Goal: Task Accomplishment & Management: Manage account settings

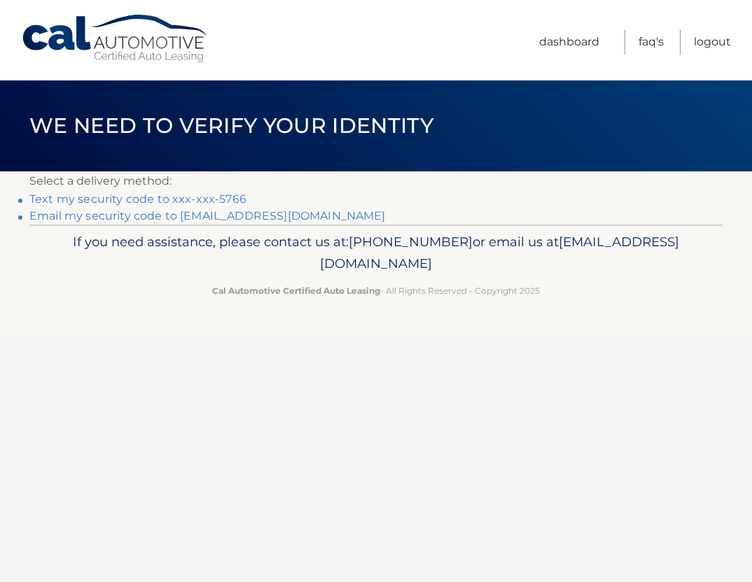
click at [214, 201] on link "Text my security code to xxx-xxx-5766" at bounding box center [137, 199] width 217 height 13
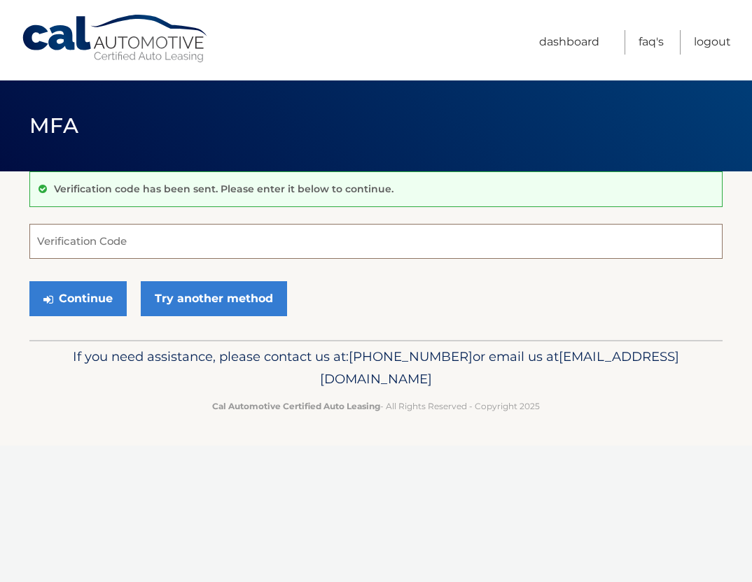
click at [183, 246] on input "Verification Code" at bounding box center [375, 241] width 693 height 35
click at [137, 231] on input "Verification Code" at bounding box center [375, 241] width 693 height 35
type input "049794"
click at [29, 281] on button "Continue" at bounding box center [77, 298] width 97 height 35
click at [101, 305] on button "Continue" at bounding box center [77, 298] width 97 height 35
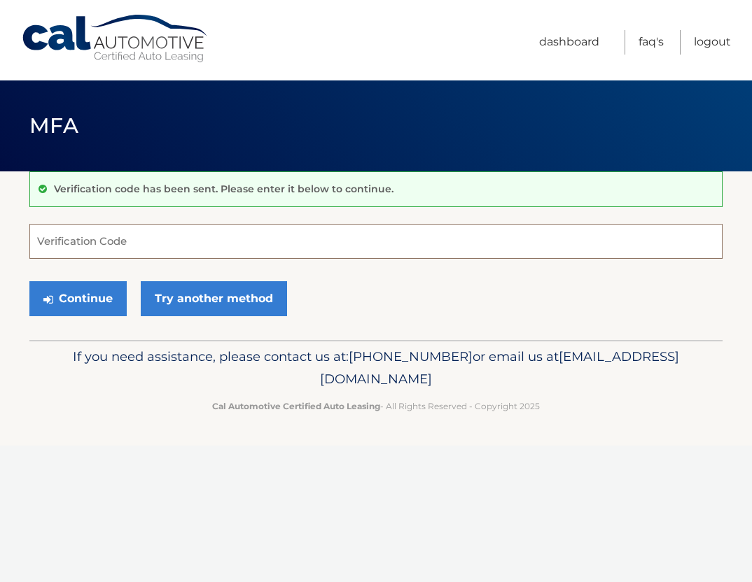
click at [76, 237] on input "Verification Code" at bounding box center [375, 241] width 693 height 35
click at [79, 242] on input "Verification Code" at bounding box center [375, 241] width 693 height 35
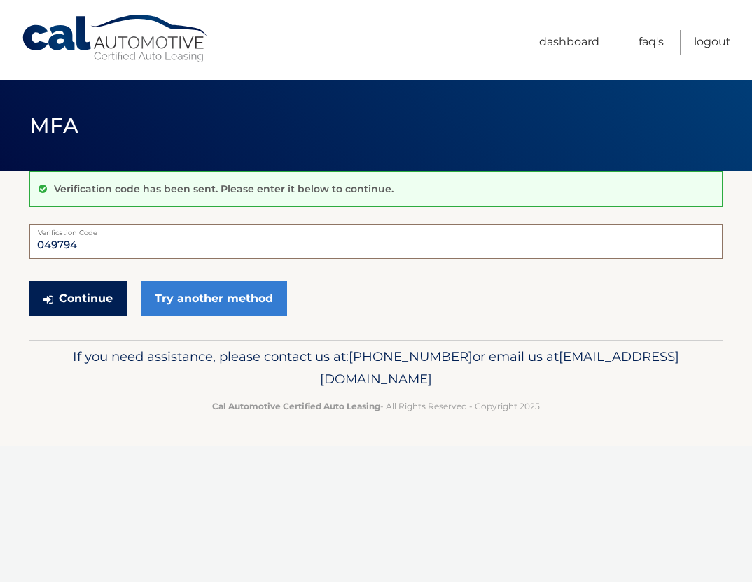
type input "049794"
click at [64, 305] on button "Continue" at bounding box center [77, 298] width 97 height 35
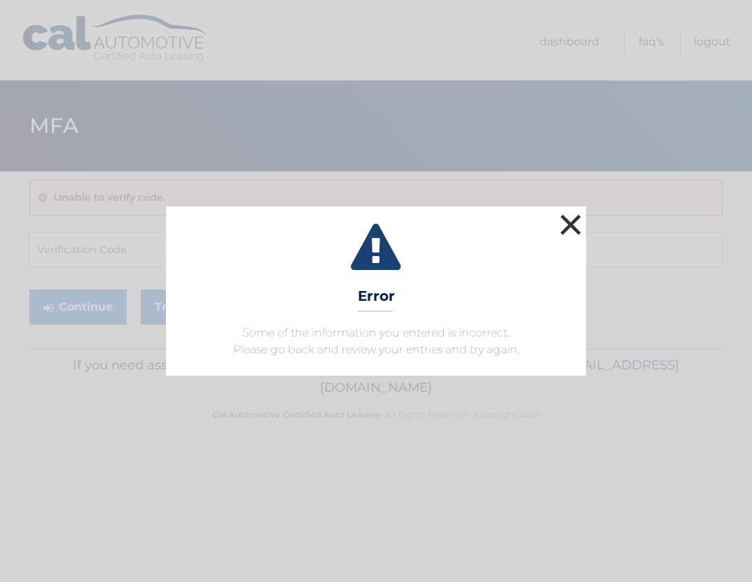
click at [572, 229] on button "×" at bounding box center [571, 225] width 28 height 28
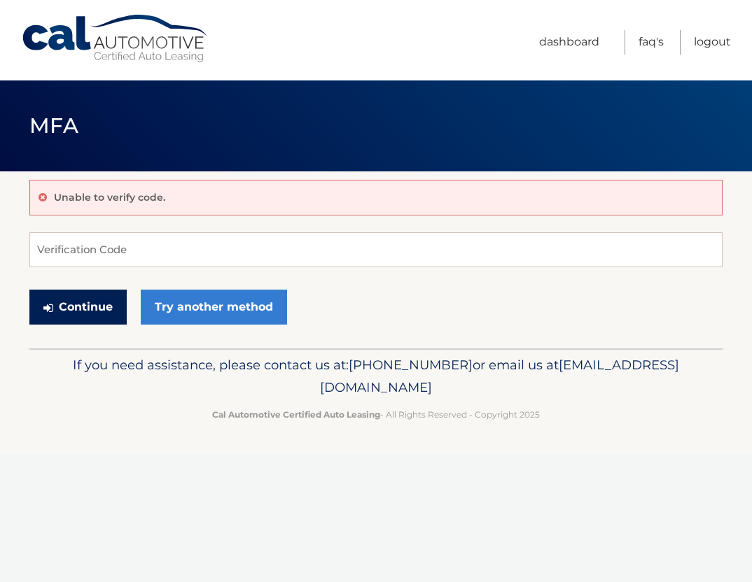
click at [67, 307] on button "Continue" at bounding box center [77, 307] width 97 height 35
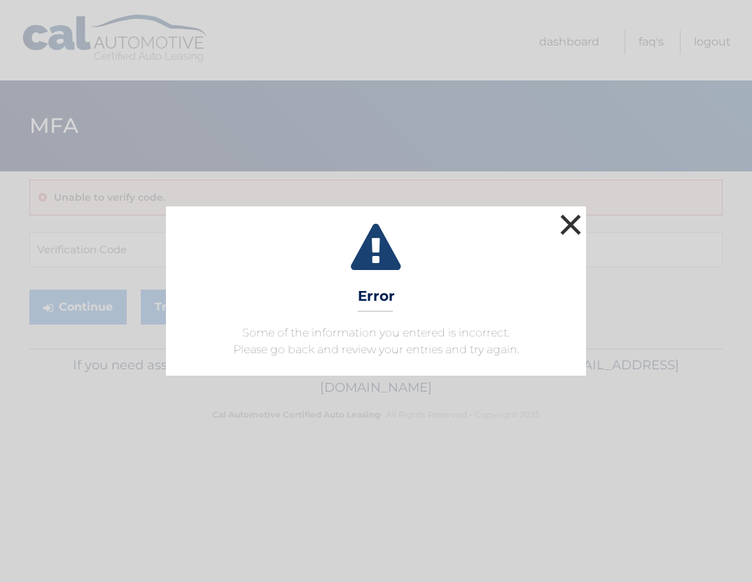
click at [566, 225] on button "×" at bounding box center [571, 225] width 28 height 28
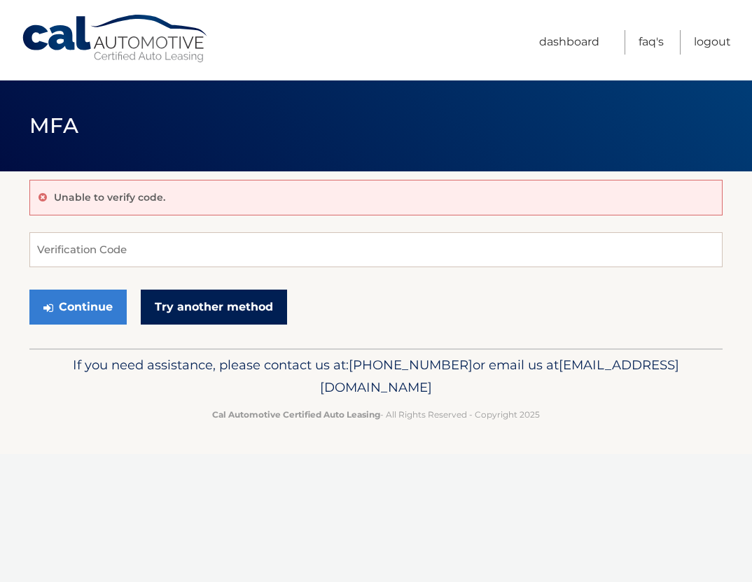
click at [220, 309] on link "Try another method" at bounding box center [214, 307] width 146 height 35
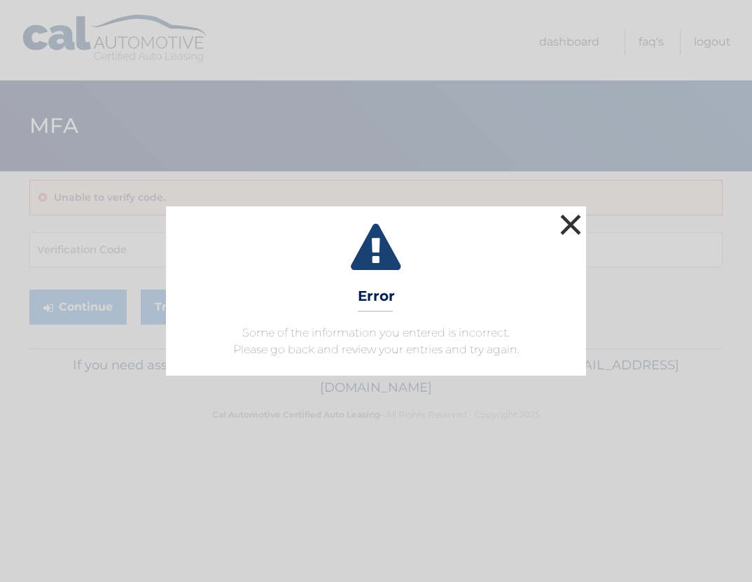
click at [580, 228] on button "×" at bounding box center [571, 225] width 28 height 28
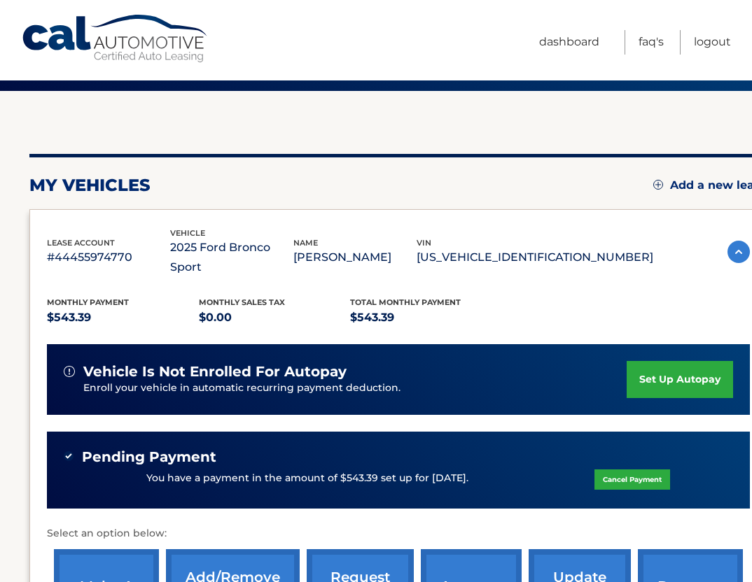
scroll to position [34, 0]
